Goal: Consume media (video, audio)

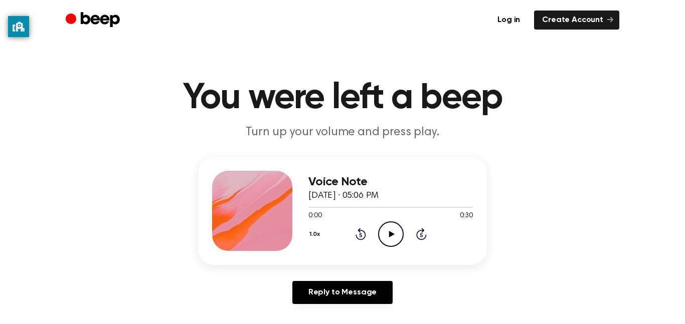
click at [379, 236] on icon "Play Audio" at bounding box center [391, 235] width 26 height 26
click at [390, 221] on div "0:00 0:32" at bounding box center [390, 216] width 164 height 11
click at [388, 232] on icon "Play Audio" at bounding box center [391, 235] width 26 height 26
